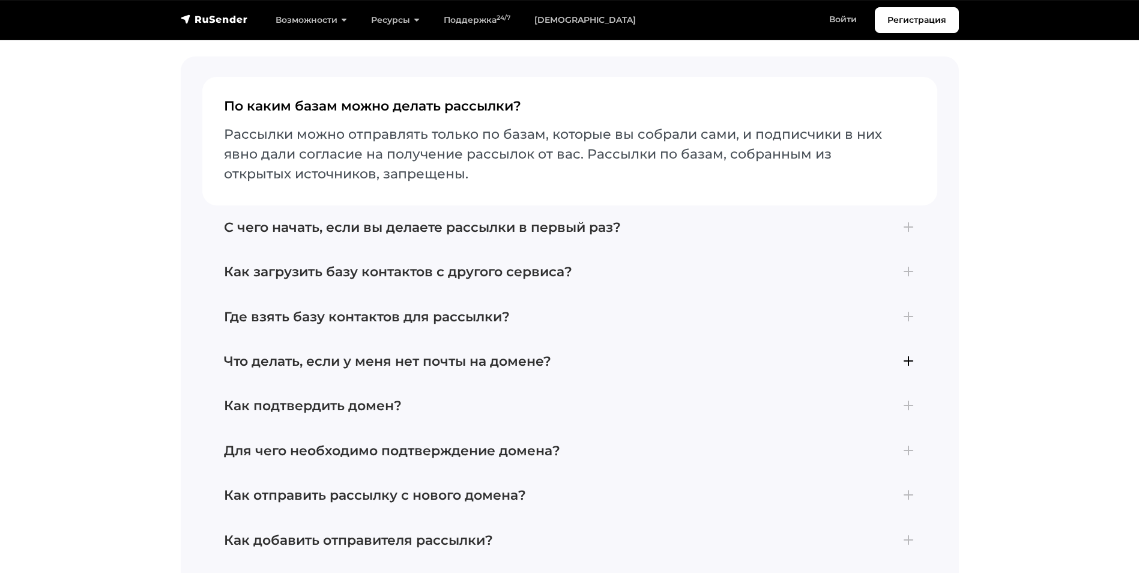
scroll to position [5104, 0]
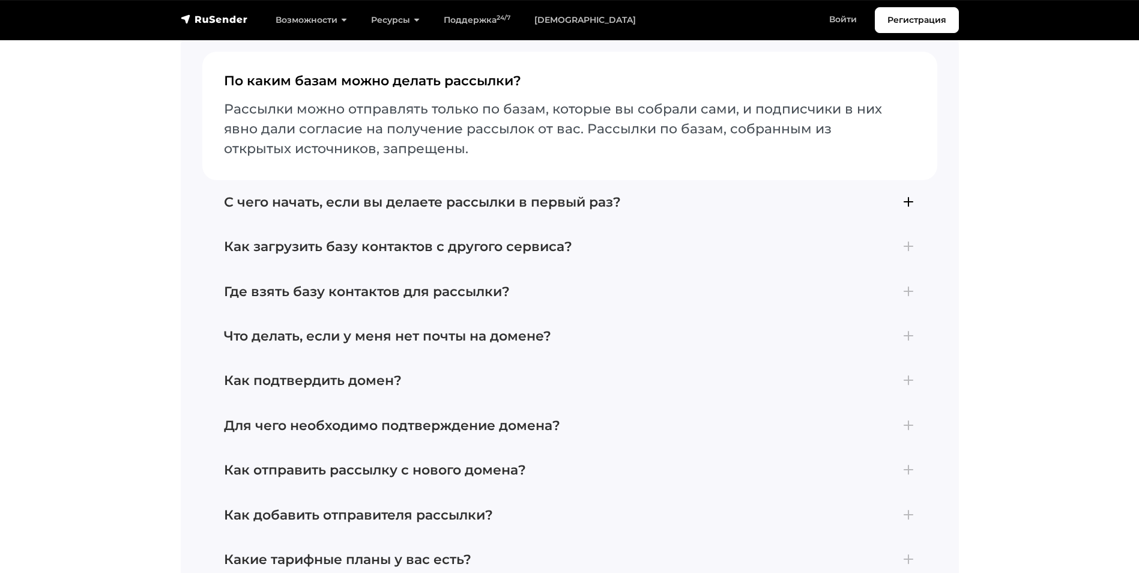
click at [912, 195] on h4 "С чего начать, если вы делаете рассылки в первый раз?" at bounding box center [570, 203] width 692 height 16
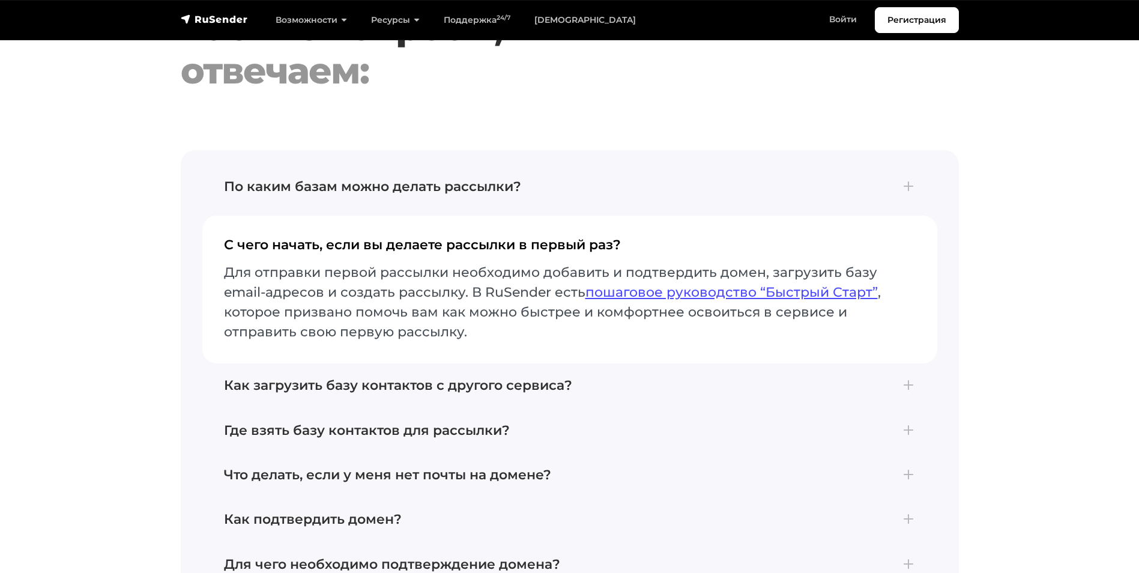
scroll to position [4984, 0]
click at [903, 180] on h4 "По каким базам можно делать рассылки?" at bounding box center [570, 188] width 692 height 16
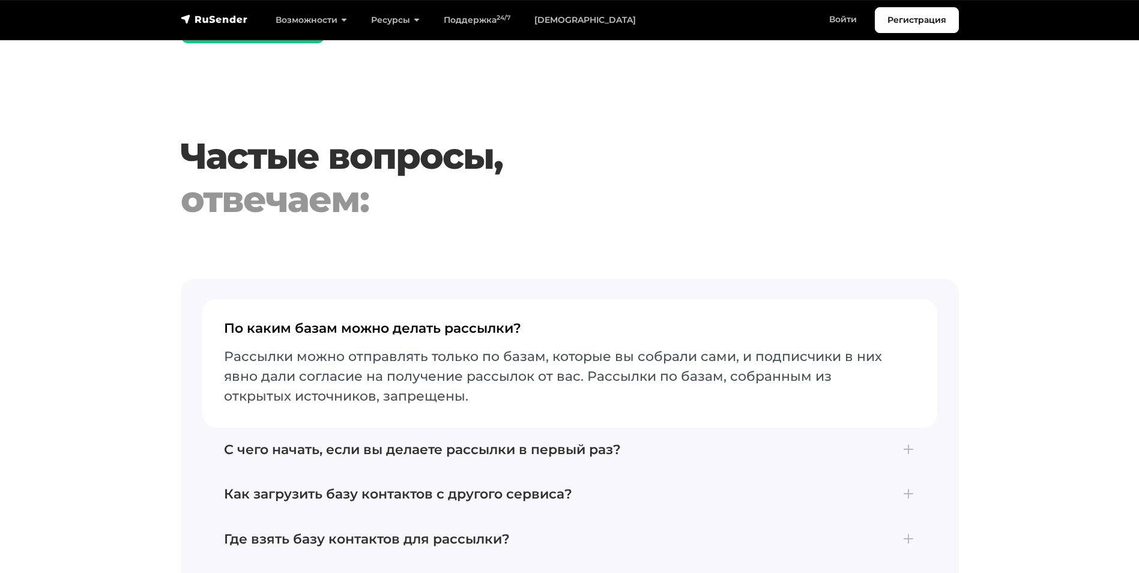
scroll to position [4924, 0]
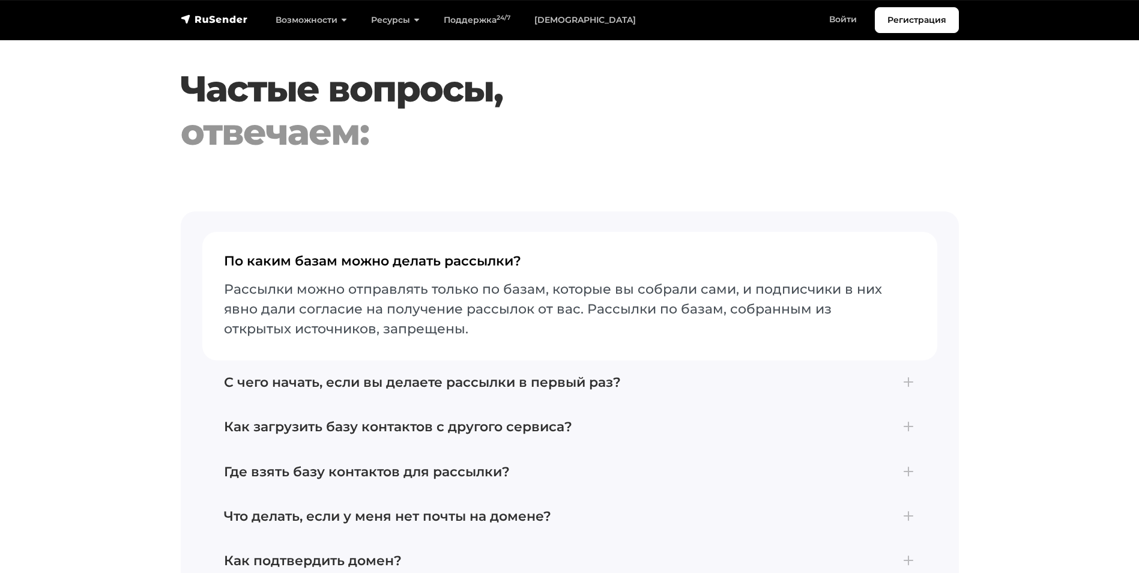
click at [896, 232] on button "По каким базам можно делать рассылки? Рассылки можно отправлять только по базам…" at bounding box center [569, 296] width 735 height 128
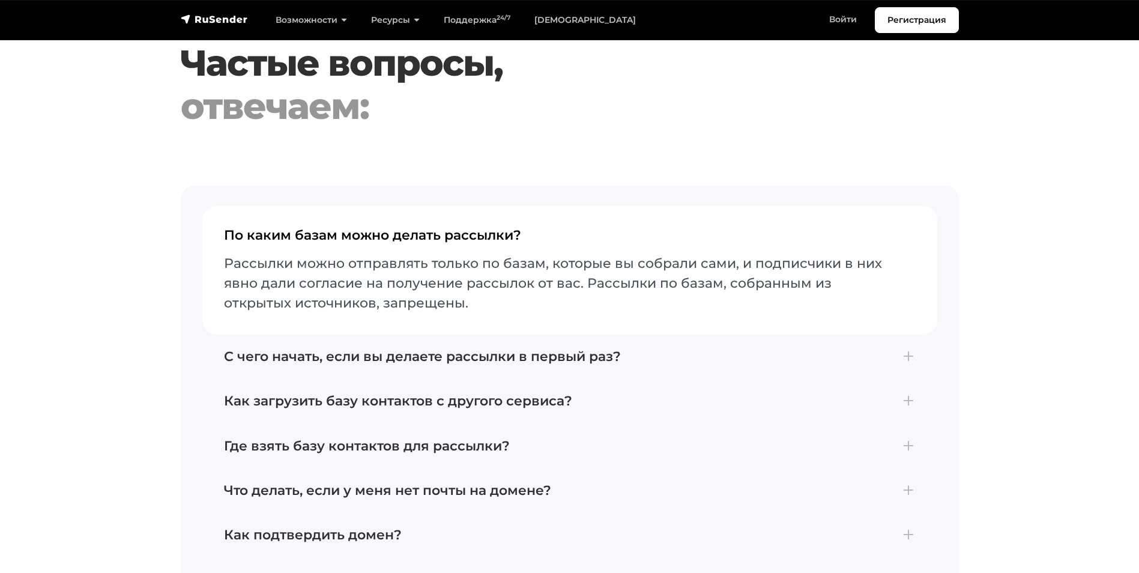
scroll to position [4984, 0]
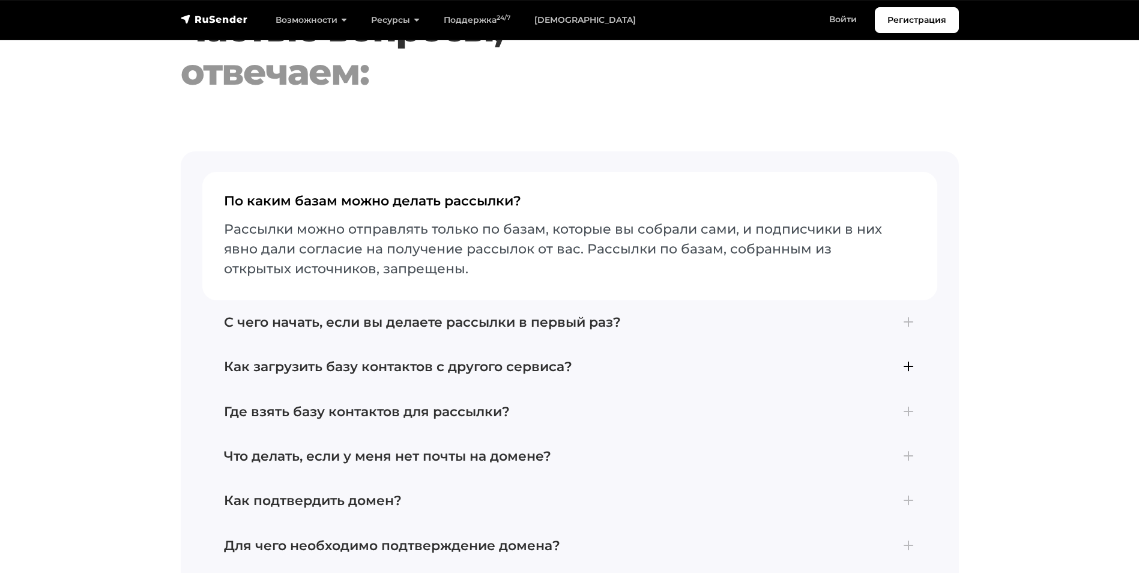
click at [903, 361] on h4 "Как загрузить базу контактов с другого сервиса?" at bounding box center [570, 367] width 692 height 16
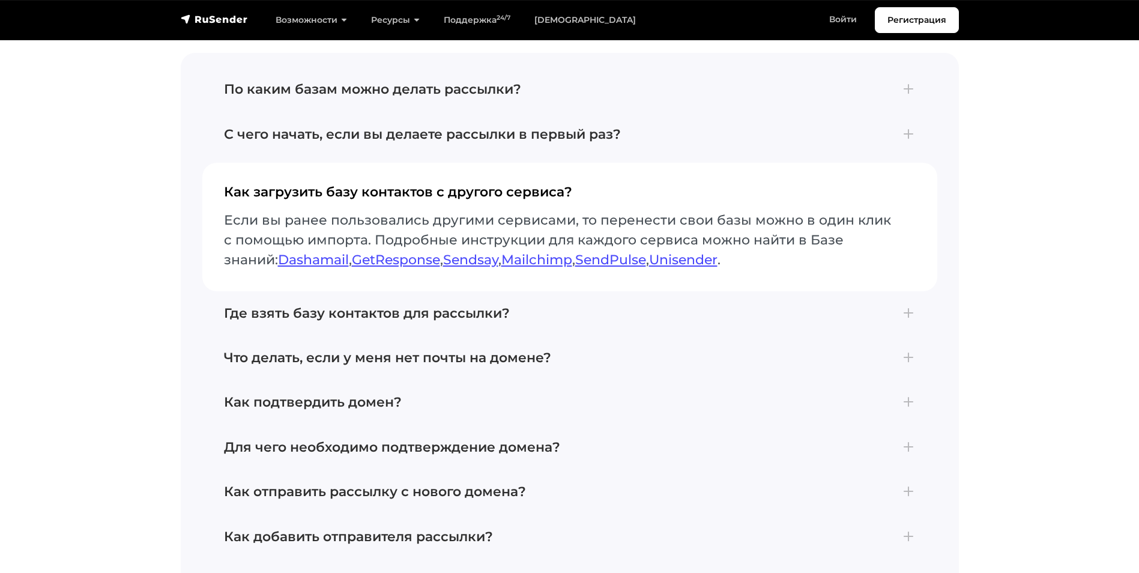
scroll to position [5104, 0]
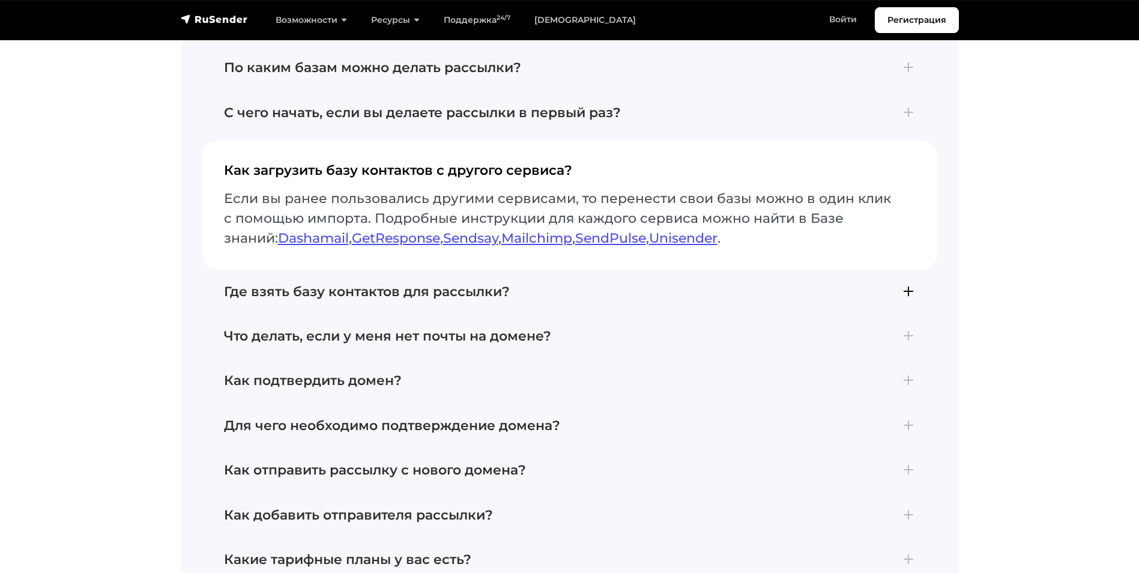
click at [919, 286] on button "Где взять базу контактов для рассылки? Отправлять почту можно тем, кто подтверд…" at bounding box center [569, 292] width 735 height 44
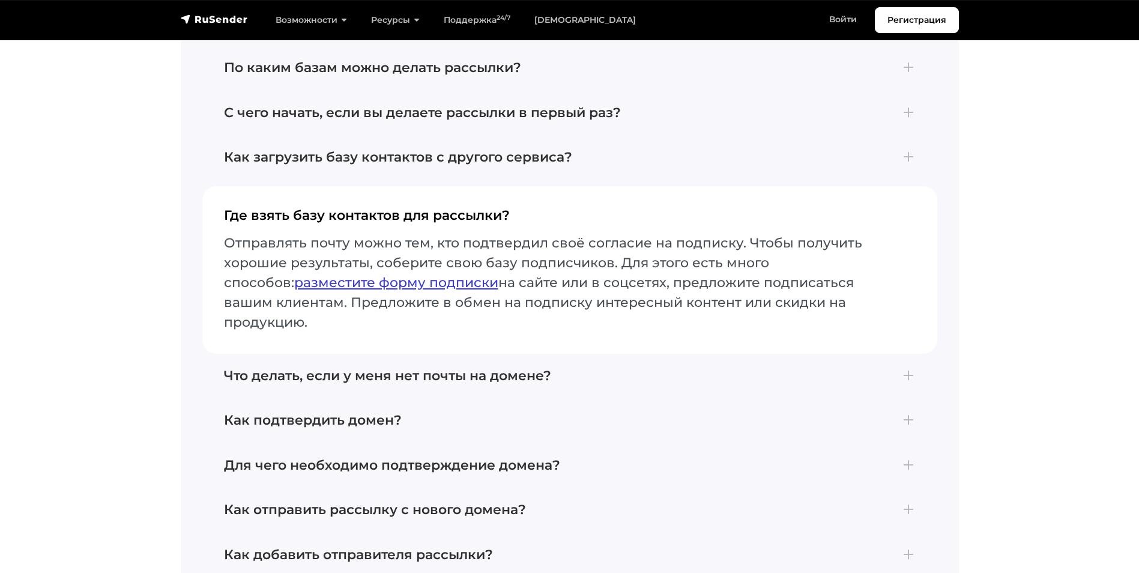
click at [401, 274] on link "разместите форму подписки" at bounding box center [396, 282] width 204 height 16
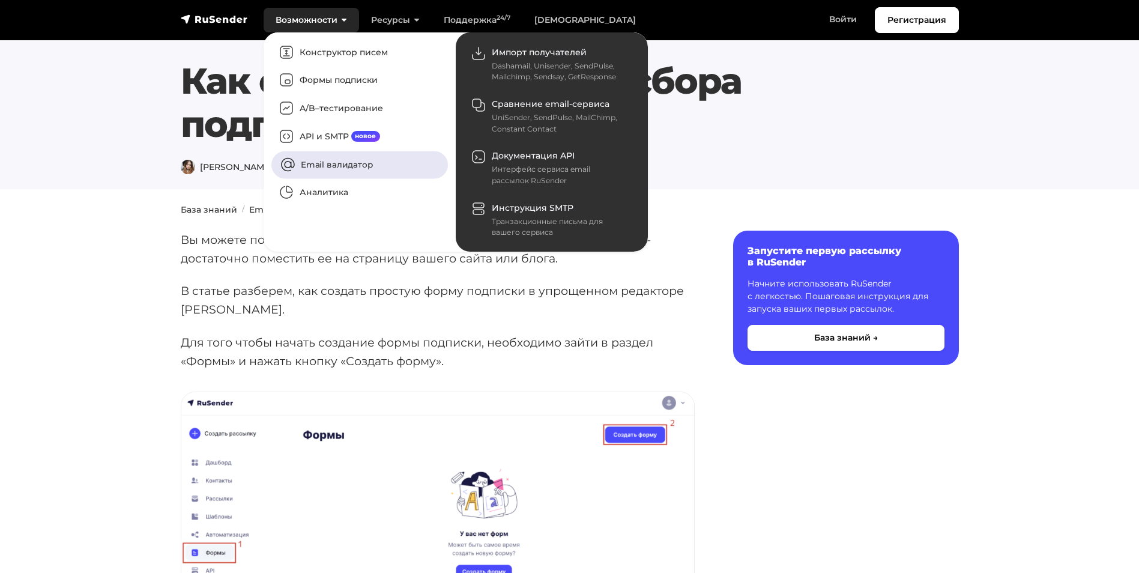
click at [336, 162] on link "Email валидатор" at bounding box center [359, 165] width 177 height 28
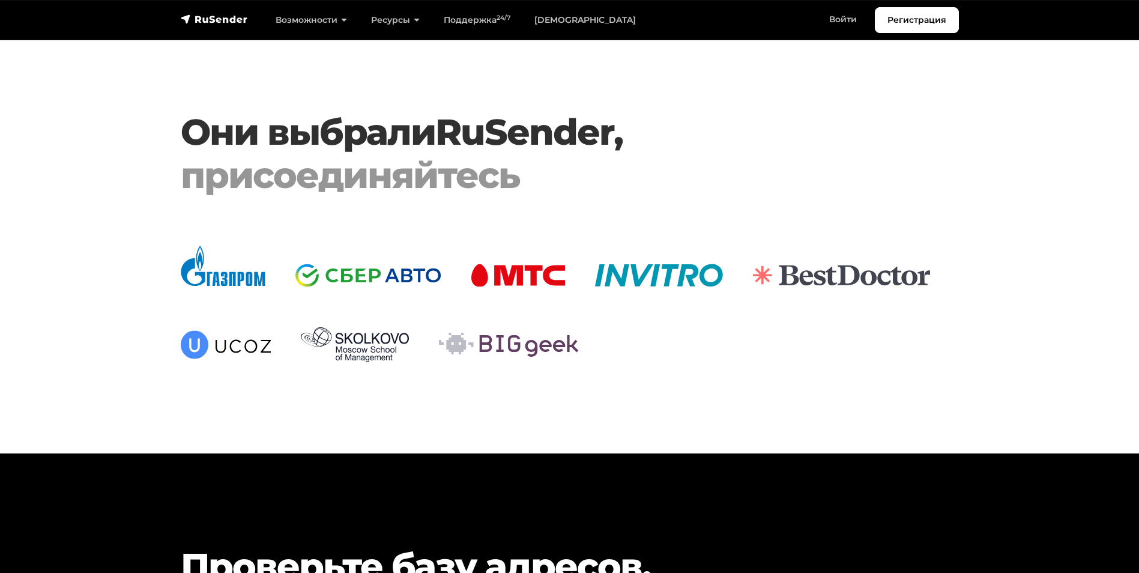
scroll to position [4204, 0]
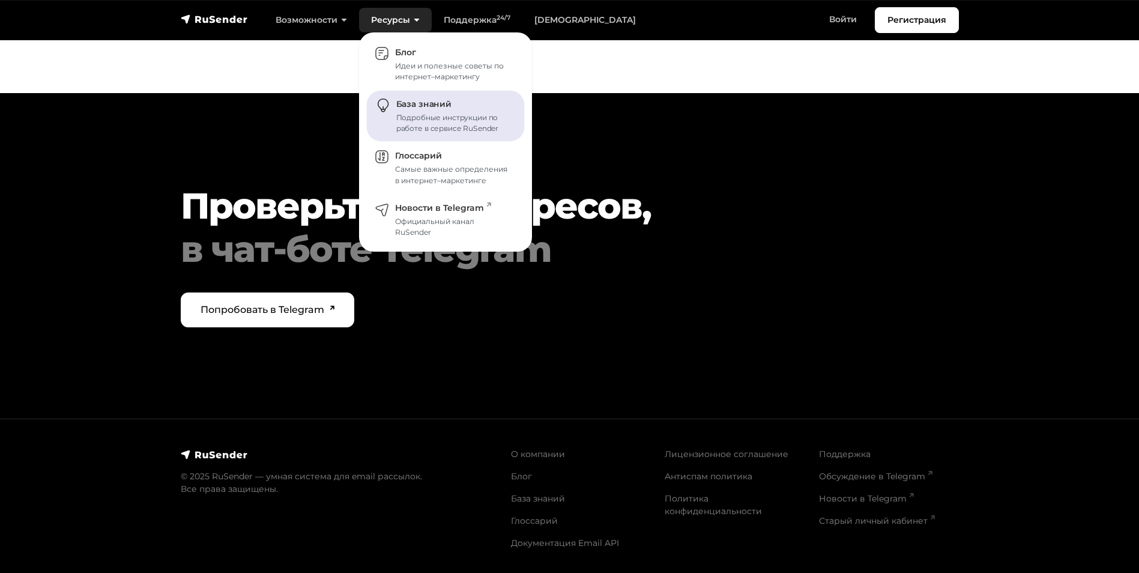
click at [440, 113] on div "Подробные инструкции по работе в сервисе RuSender" at bounding box center [453, 123] width 114 height 22
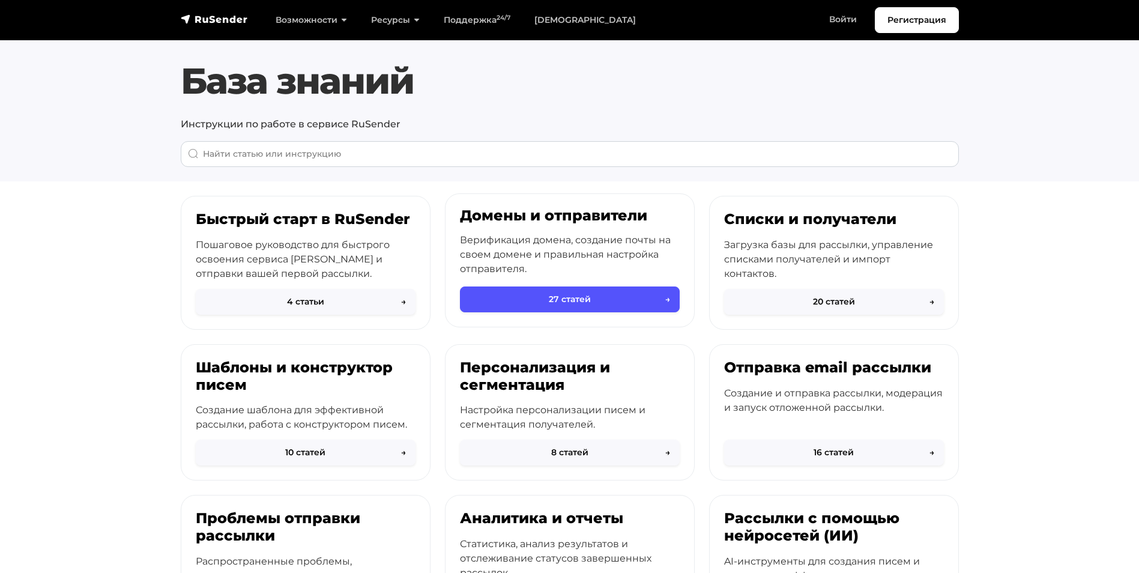
click at [613, 303] on button "27 статей →" at bounding box center [570, 299] width 220 height 26
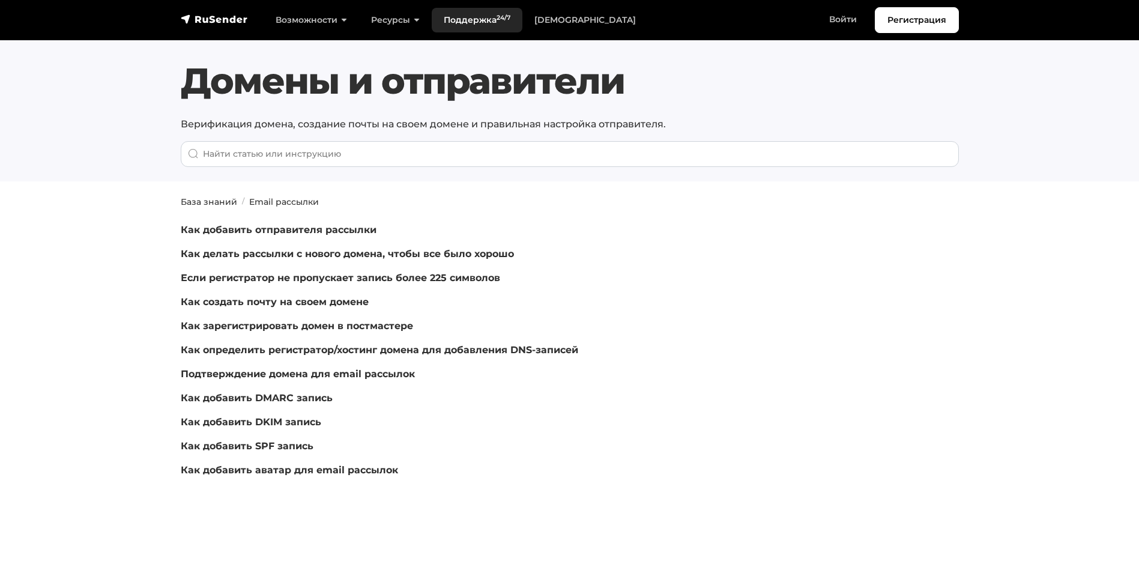
click at [464, 23] on link "Поддержка 24/7" at bounding box center [477, 20] width 91 height 25
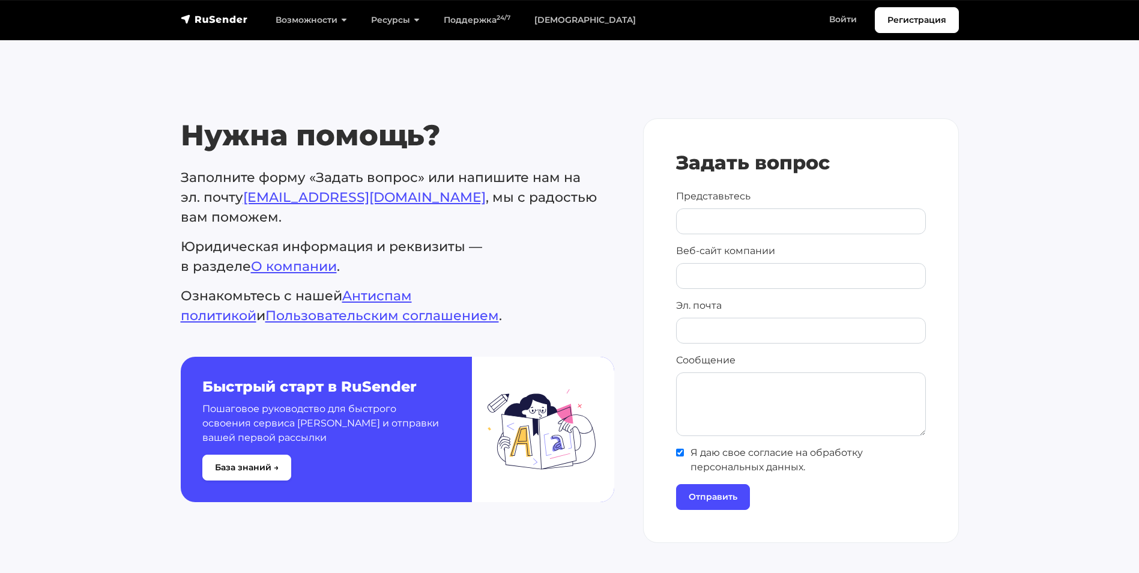
scroll to position [420, 0]
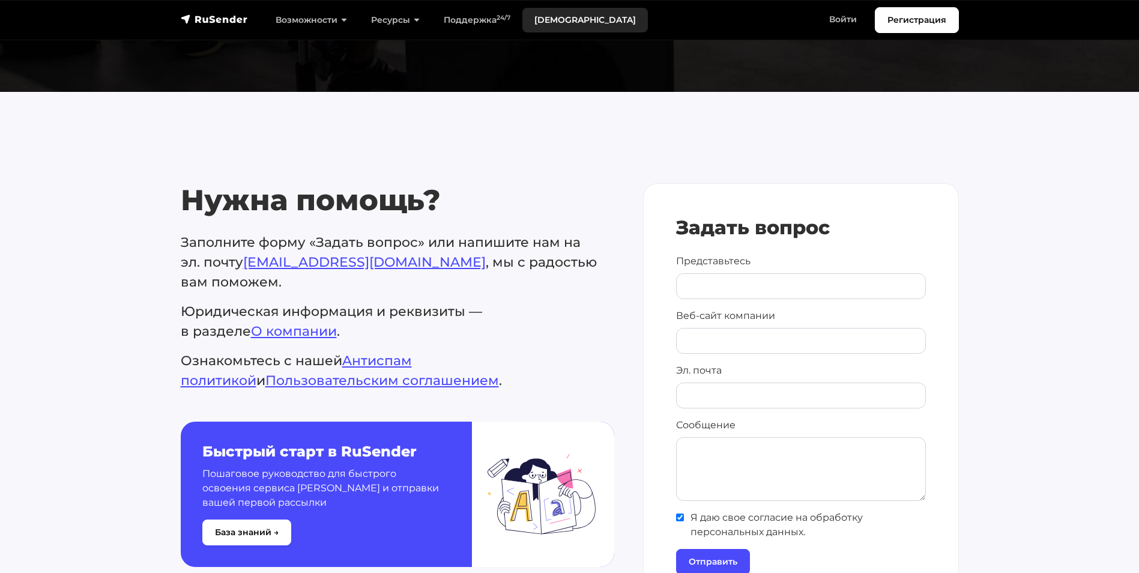
click at [574, 22] on link "[DEMOGRAPHIC_DATA]" at bounding box center [585, 20] width 126 height 25
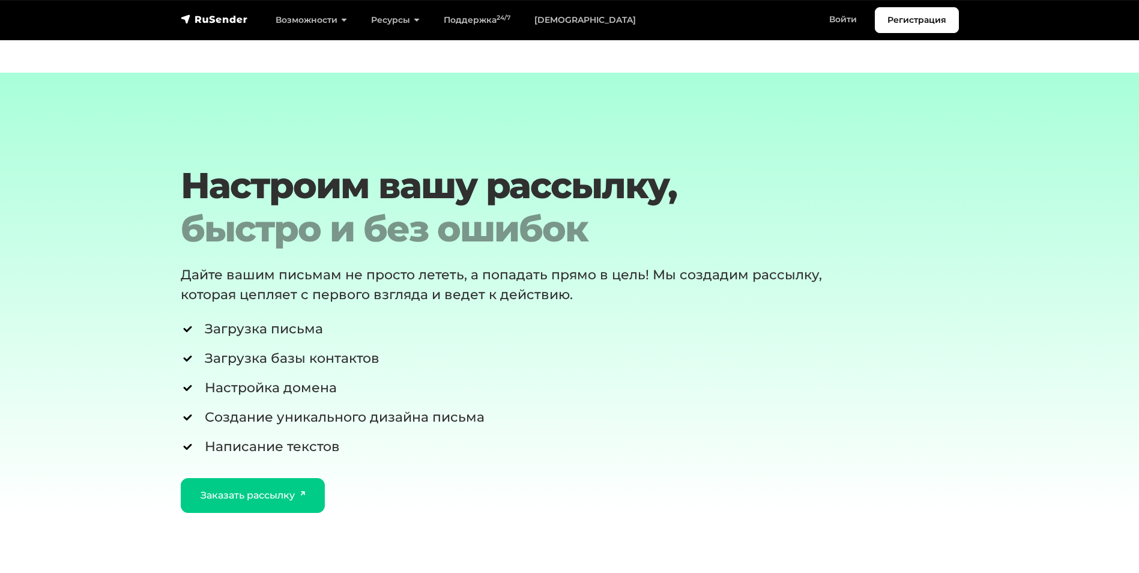
scroll to position [1982, 0]
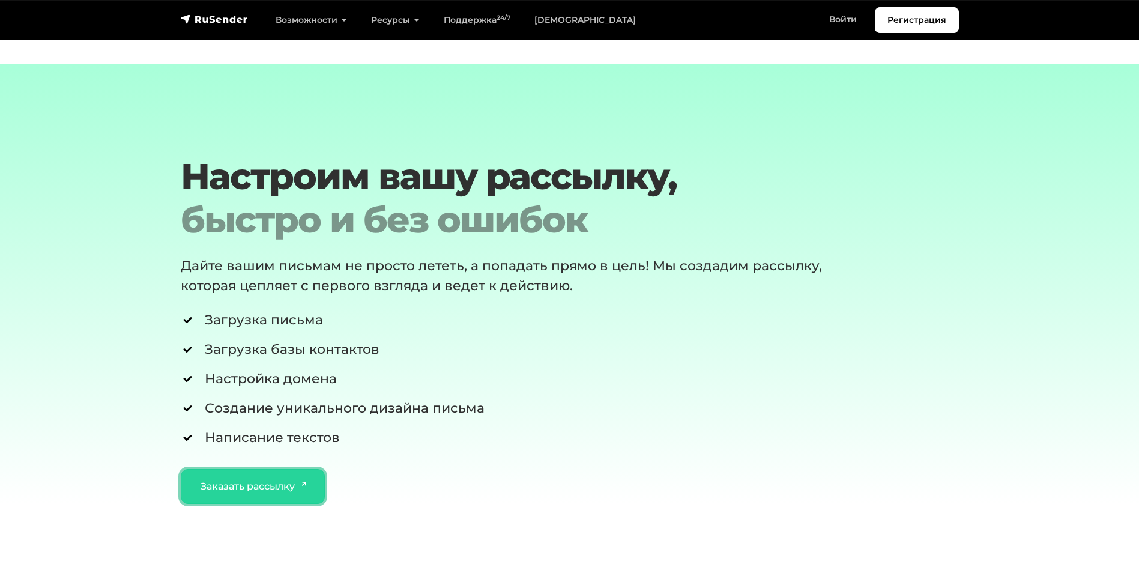
click at [231, 479] on link "Заказать рассылку" at bounding box center [253, 486] width 145 height 35
